Goal: Task Accomplishment & Management: Manage account settings

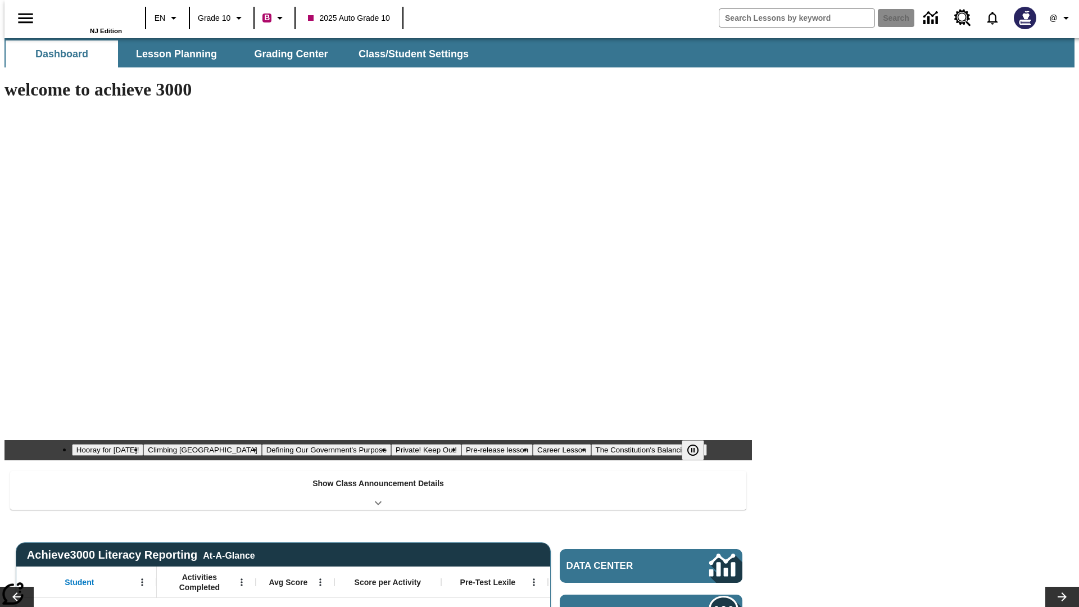
type input "-1"
click at [409, 54] on span "Class/Student Settings" at bounding box center [414, 54] width 110 height 13
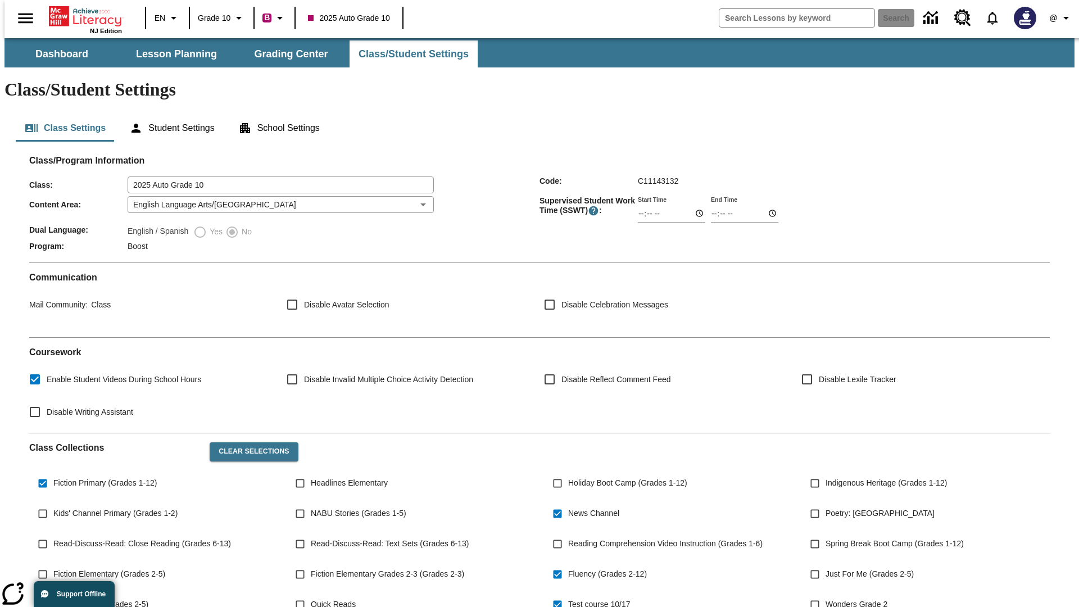
click at [248, 442] on button "Clear Selections" at bounding box center [254, 451] width 88 height 19
checkbox input "false"
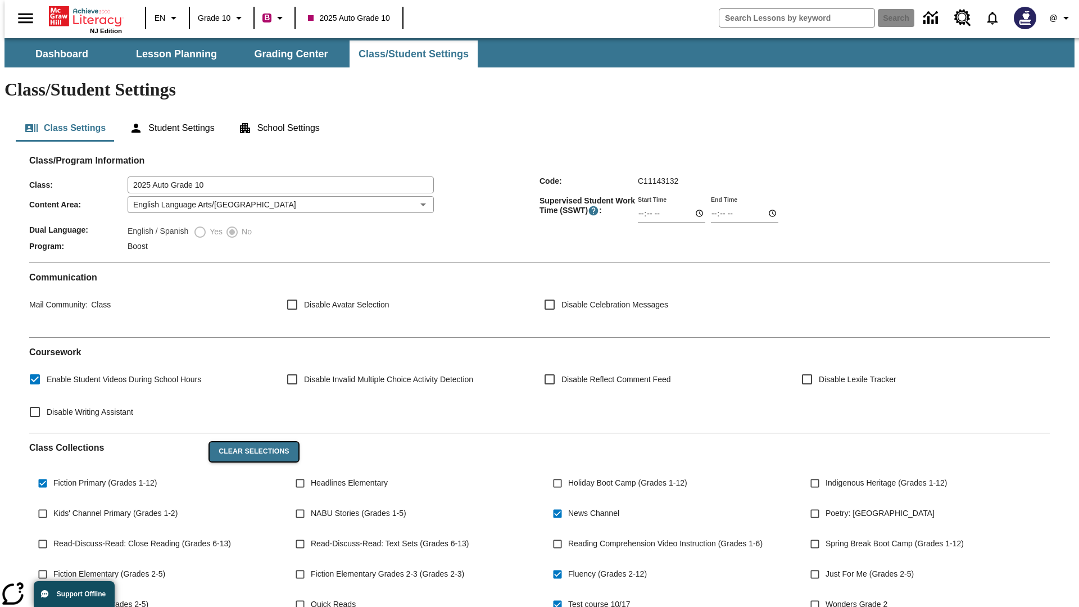
checkbox input "false"
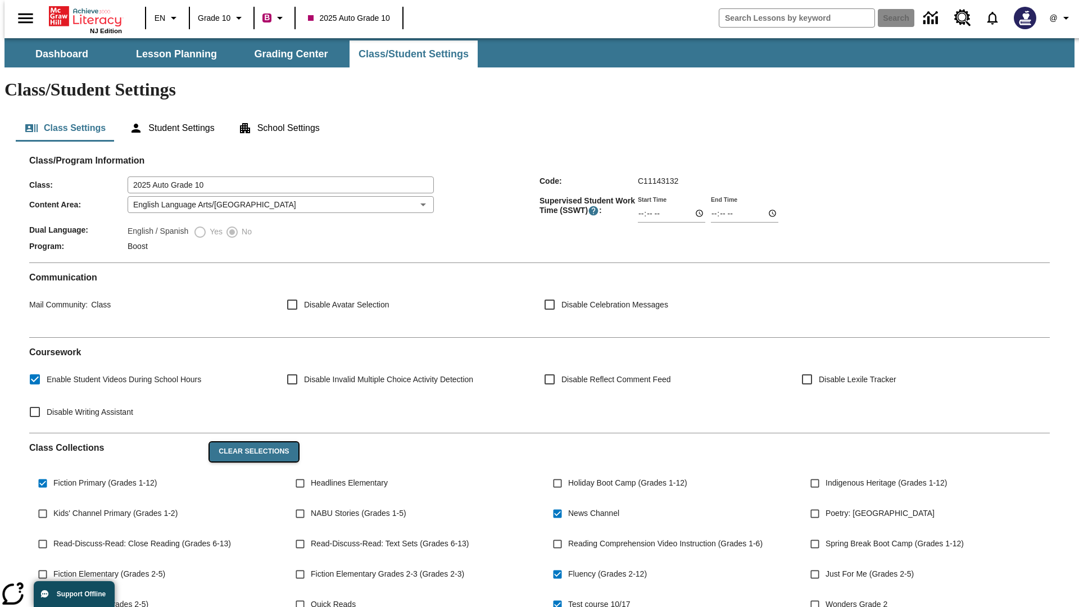
checkbox input "false"
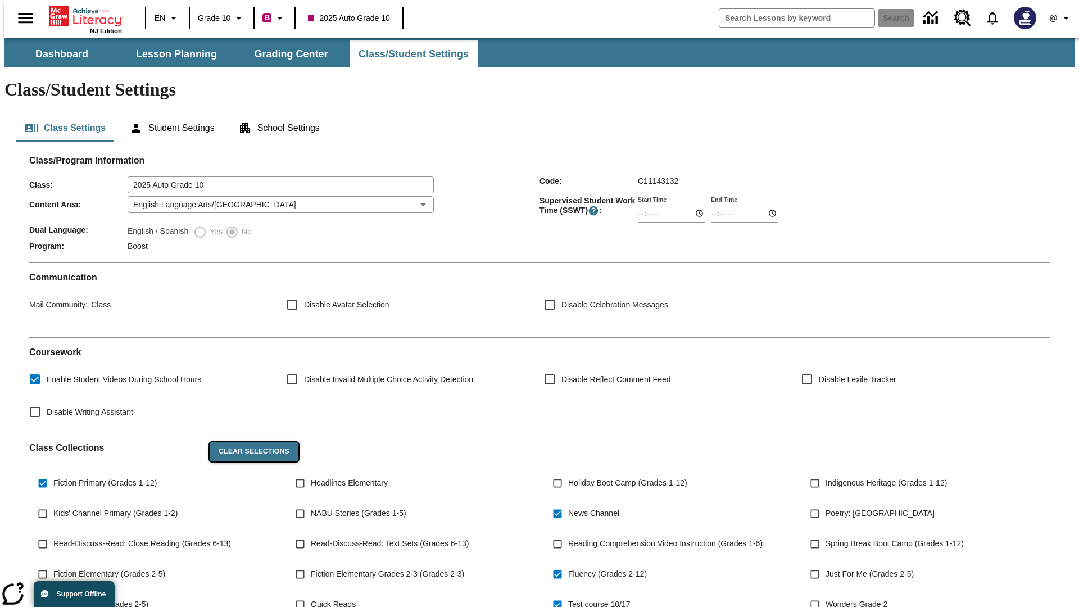
checkbox input "false"
